Goal: Navigation & Orientation: Find specific page/section

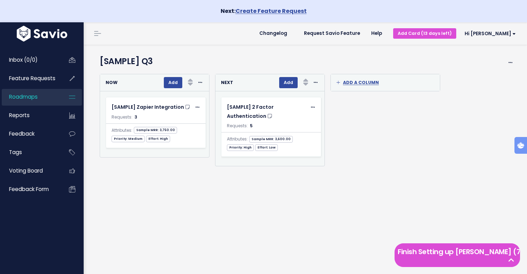
scroll to position [11, 0]
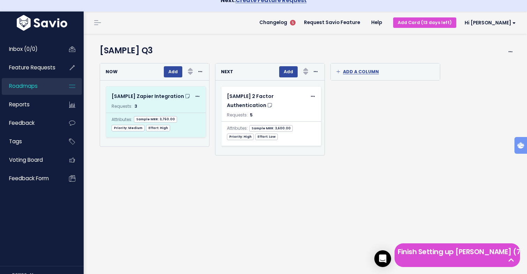
click at [162, 120] on span "Sample MRR: 3,750.00" at bounding box center [155, 119] width 43 height 7
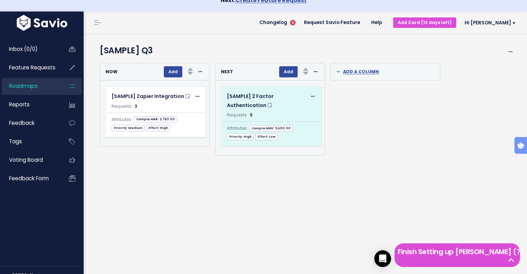
scroll to position [0, 0]
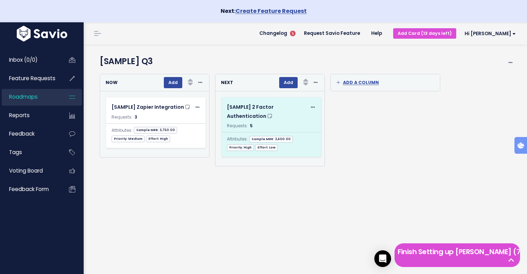
click at [243, 142] on span "Attributes:" at bounding box center [237, 139] width 21 height 8
click at [311, 107] on icon at bounding box center [313, 107] width 4 height 5
click at [297, 125] on link "Edit" at bounding box center [281, 127] width 50 height 14
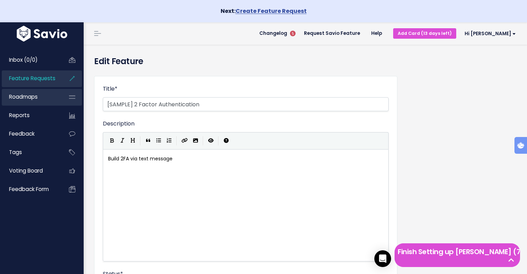
click at [22, 100] on span "Roadmaps" at bounding box center [23, 96] width 29 height 7
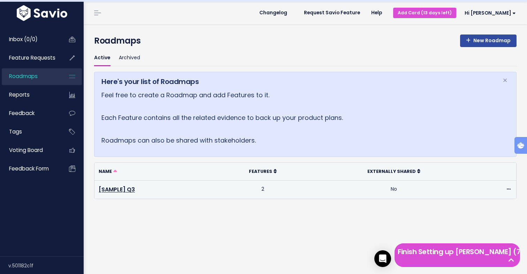
scroll to position [22, 0]
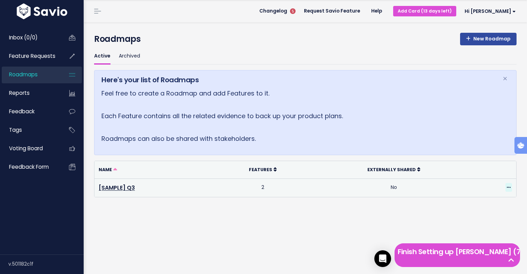
click at [509, 188] on icon at bounding box center [509, 187] width 4 height 5
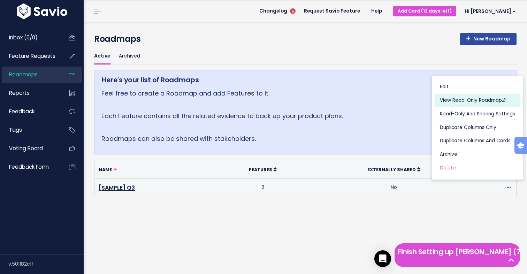
click at [469, 101] on link "View Read-Only Roadmap" at bounding box center [478, 101] width 86 height 14
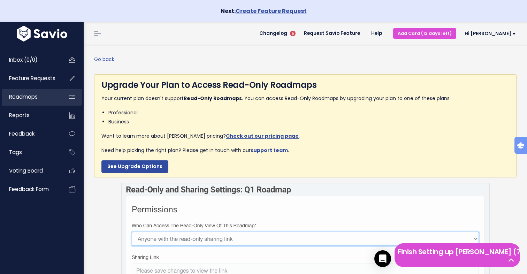
click at [18, 96] on span "Roadmaps" at bounding box center [23, 96] width 29 height 7
